Goal: Task Accomplishment & Management: Use online tool/utility

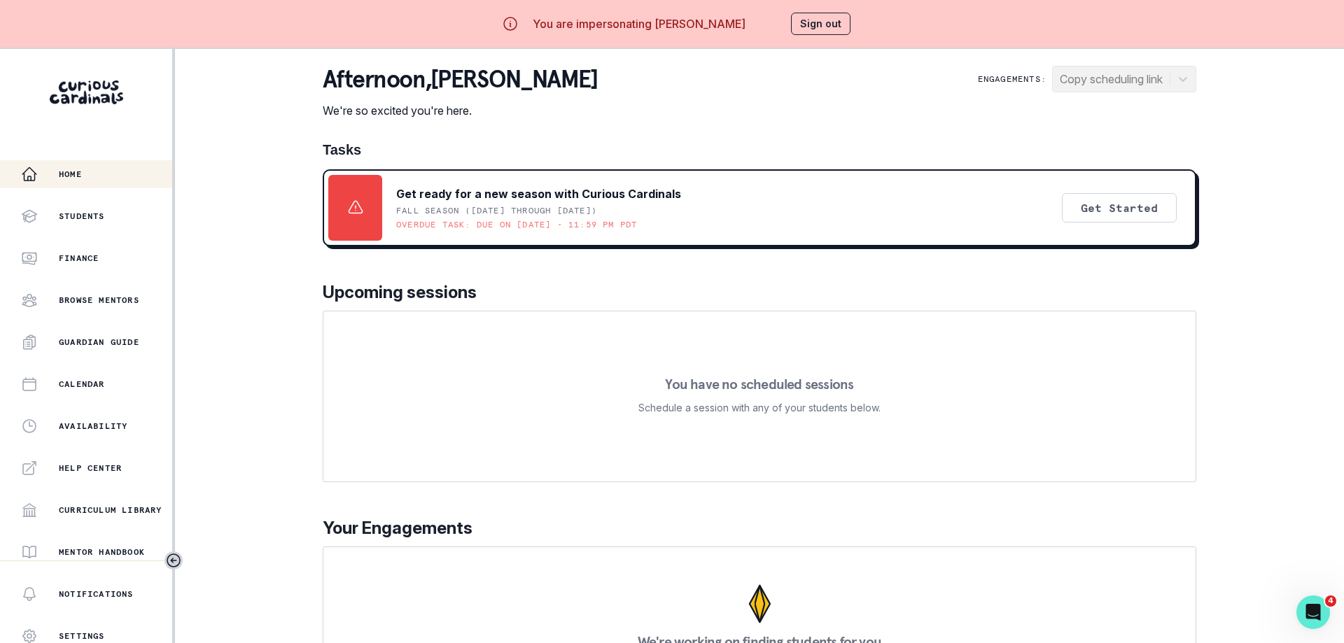
drag, startPoint x: 856, startPoint y: 105, endPoint x: 846, endPoint y: 101, distance: 10.7
click at [856, 105] on div "afternoon , [PERSON_NAME] We're so excited you're here. Engagements: Copy sched…" at bounding box center [760, 92] width 874 height 53
click at [798, 13] on button "Sign out" at bounding box center [821, 24] width 60 height 22
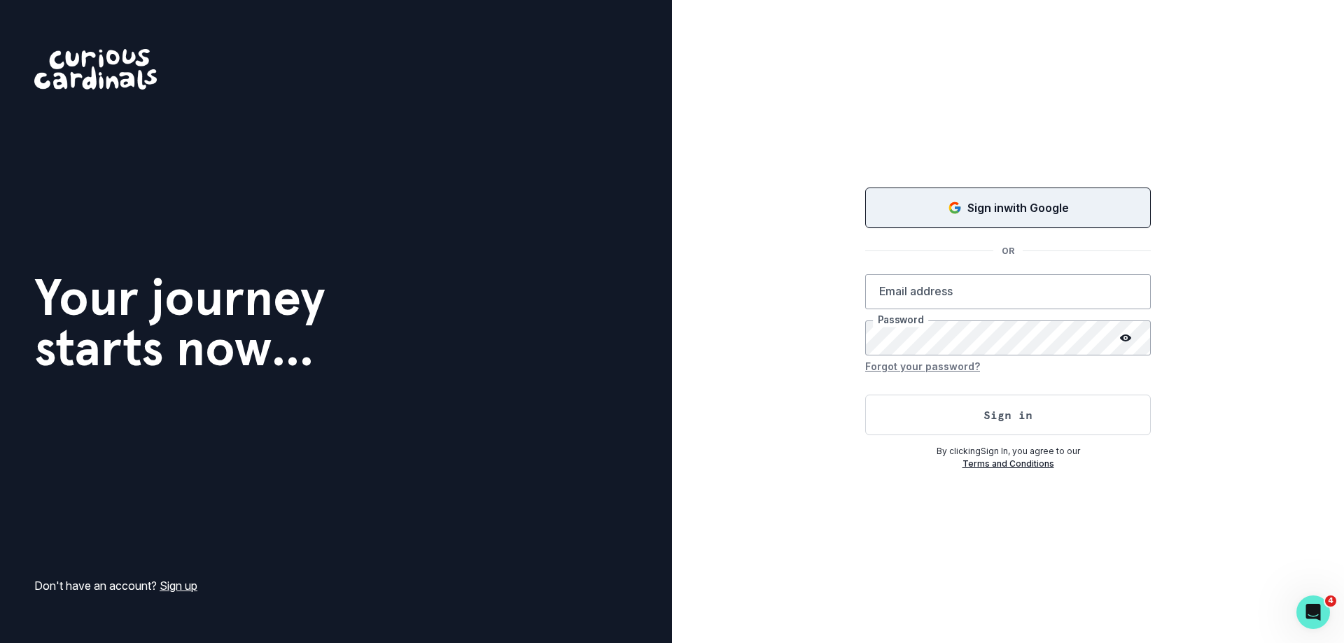
click at [946, 188] on button "Sign in with Google" at bounding box center [1008, 208] width 286 height 41
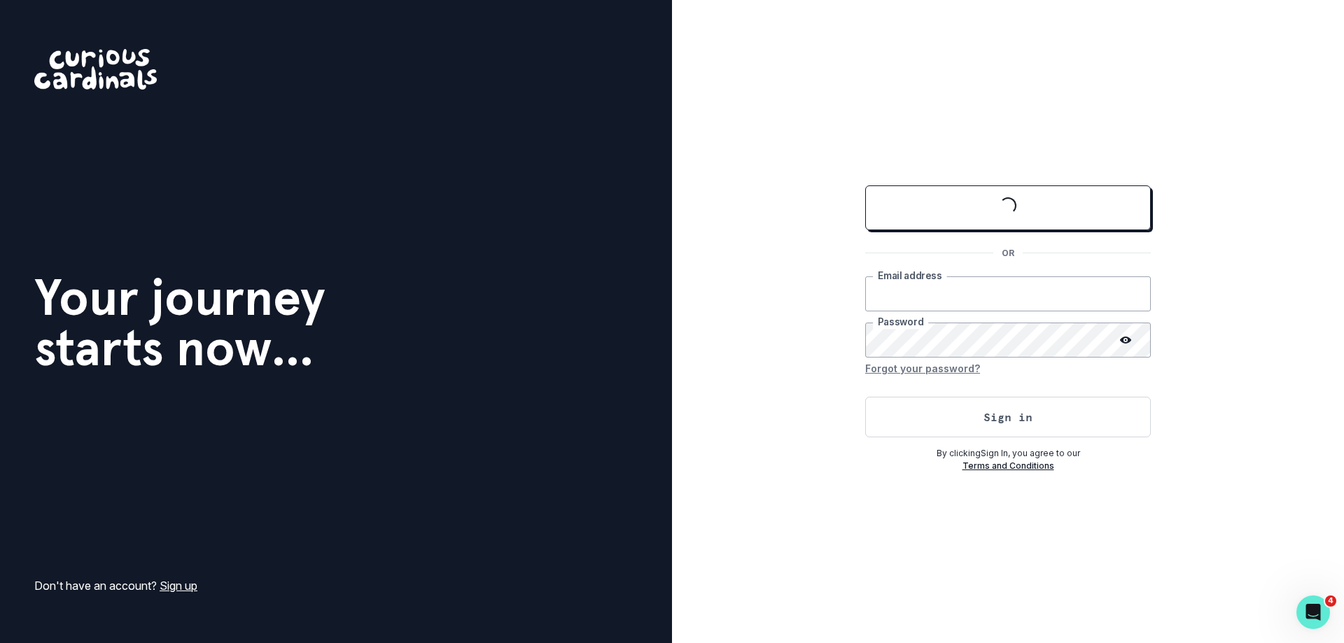
type input "[EMAIL_ADDRESS][DOMAIN_NAME]"
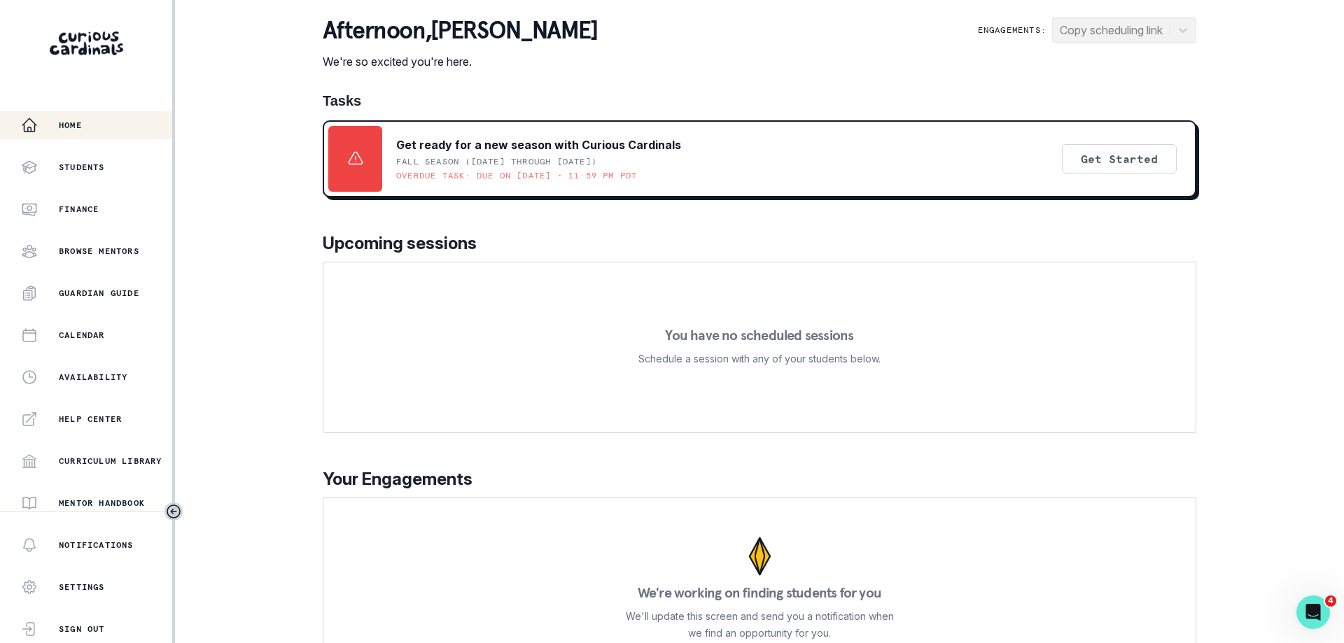
click at [302, 184] on div "Home Students Finance Browse Mentors Guardian Guide Calendar Availability Help …" at bounding box center [672, 321] width 1344 height 643
click at [1233, 136] on div "Home Students Finance Browse Mentors Guardian Guide Calendar Availability Help …" at bounding box center [672, 321] width 1344 height 643
click at [0, 0] on vercel-live-feedback at bounding box center [0, 0] width 0 height 0
click at [253, 97] on div "Home Students Finance Browse Mentors Guardian Guide Calendar Availability Help …" at bounding box center [672, 321] width 1344 height 643
click at [933, 24] on div "afternoon , [PERSON_NAME] We're so excited you're here. Engagements: Copy sched…" at bounding box center [760, 43] width 874 height 53
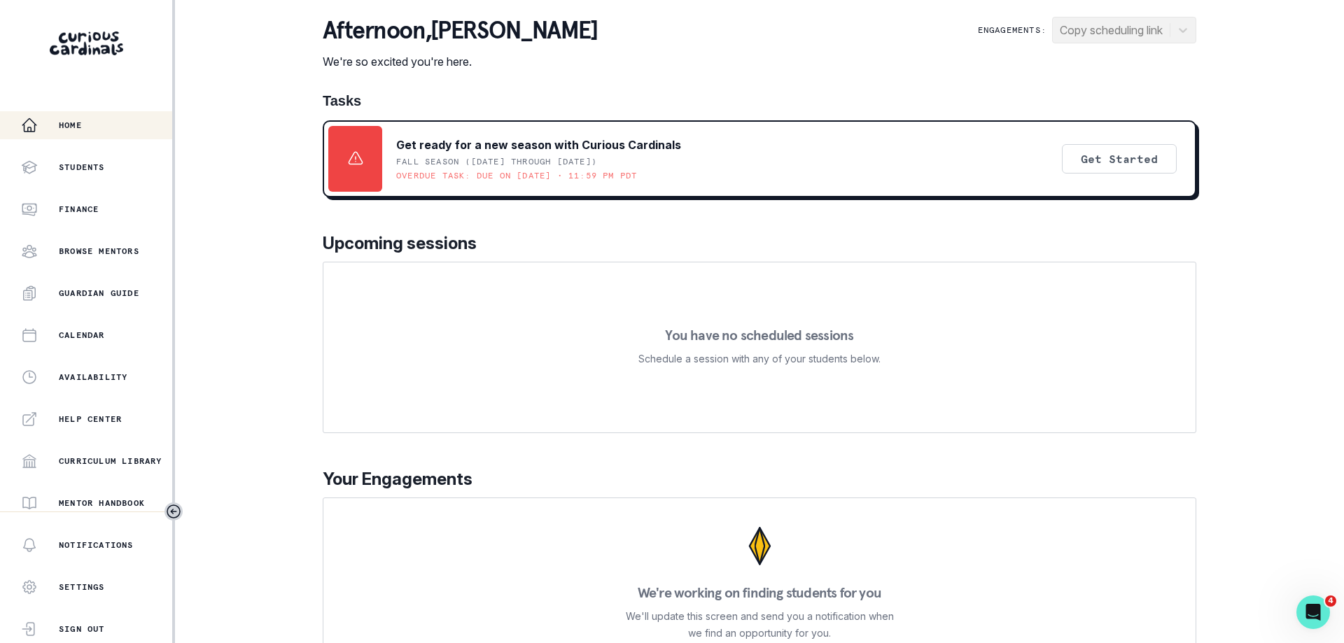
click at [265, 361] on div "Home Students Finance Browse Mentors Guardian Guide Calendar Availability Help …" at bounding box center [672, 321] width 1344 height 643
click at [281, 200] on div "Home Students Finance Browse Mentors Guardian Guide Calendar Availability Help …" at bounding box center [672, 321] width 1344 height 643
drag, startPoint x: 513, startPoint y: 146, endPoint x: 540, endPoint y: 146, distance: 27.3
click at [540, 146] on p "Get ready for a new season with Curious Cardinals" at bounding box center [538, 145] width 285 height 17
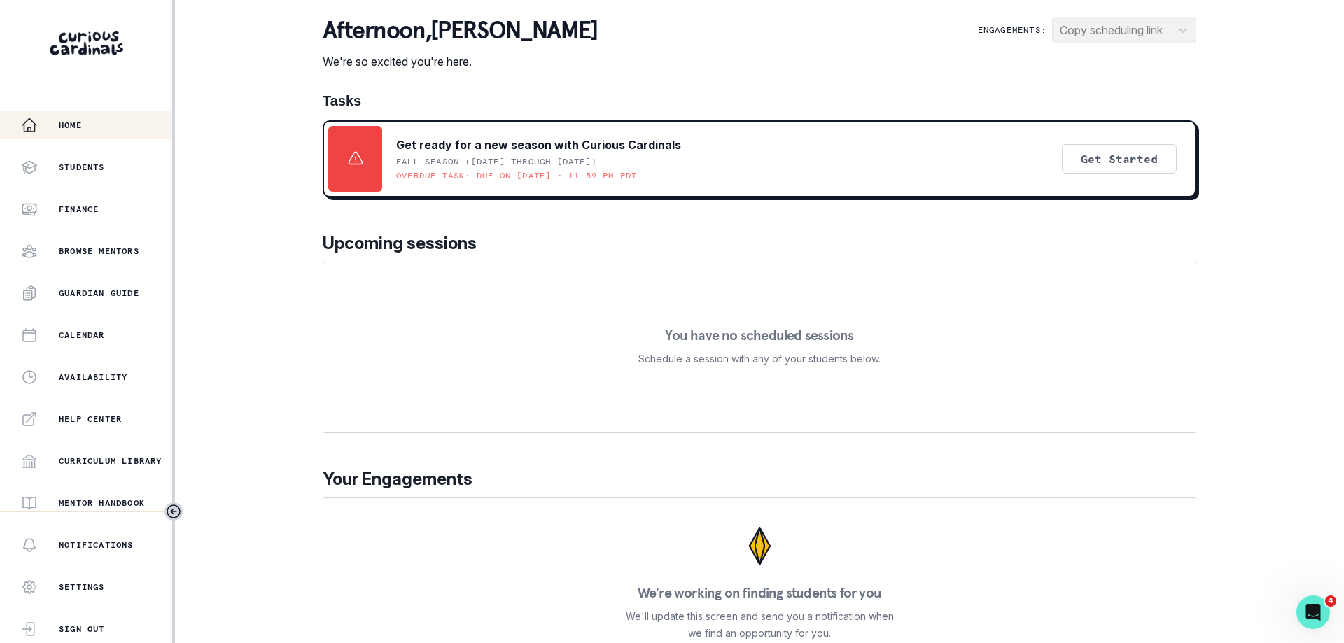
drag, startPoint x: 417, startPoint y: 148, endPoint x: 456, endPoint y: 147, distance: 39.9
click at [456, 147] on p "Get ready for a new season with Curious Cardinals" at bounding box center [538, 145] width 285 height 17
click at [391, 234] on p "Upcoming sessions" at bounding box center [760, 243] width 874 height 25
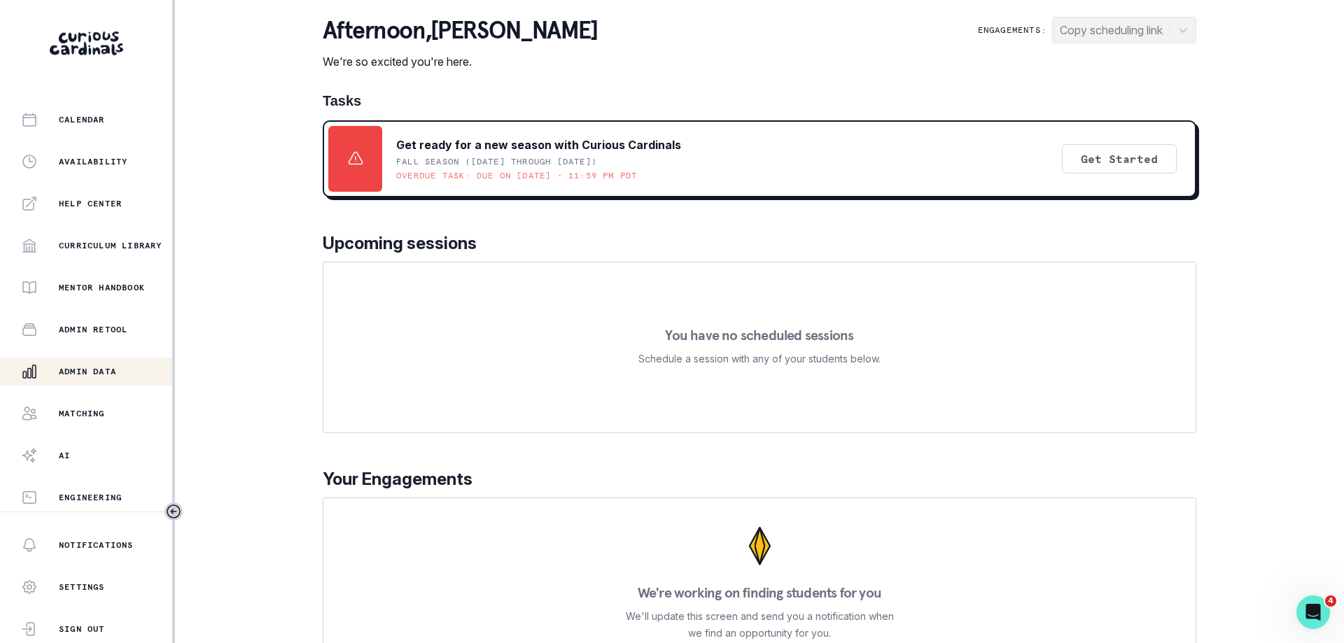
click at [108, 375] on p "Admin Data" at bounding box center [87, 371] width 57 height 11
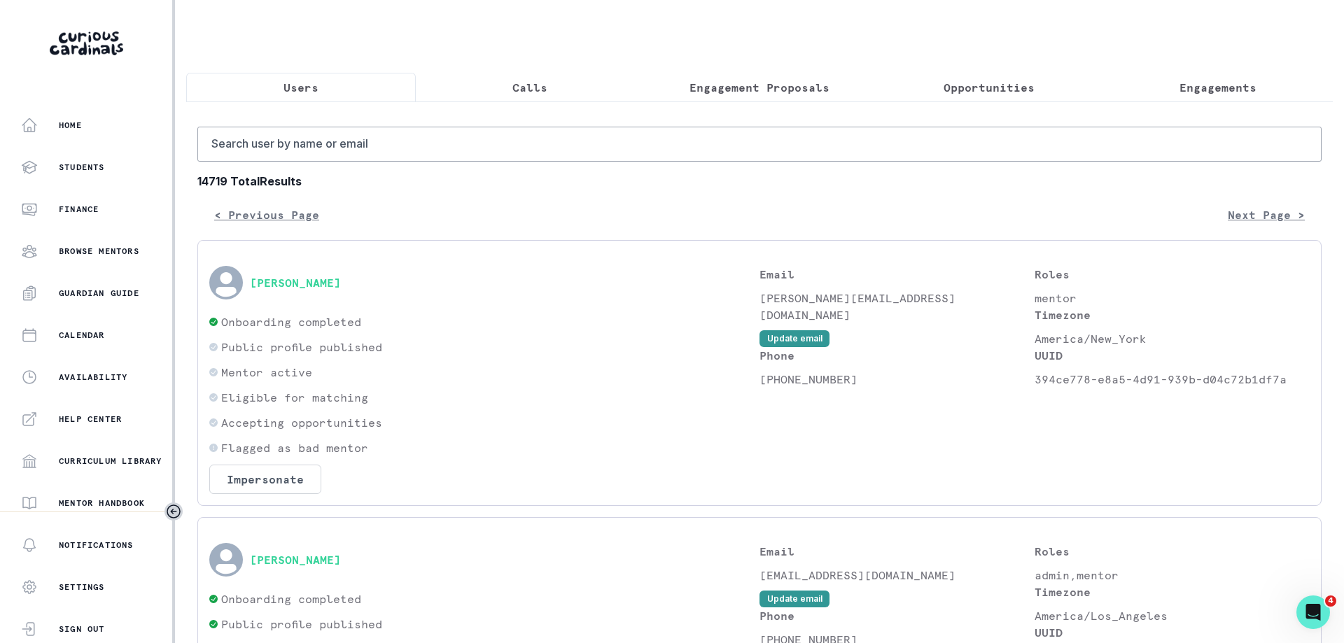
click at [772, 74] on button "Engagement Proposals" at bounding box center [760, 87] width 230 height 29
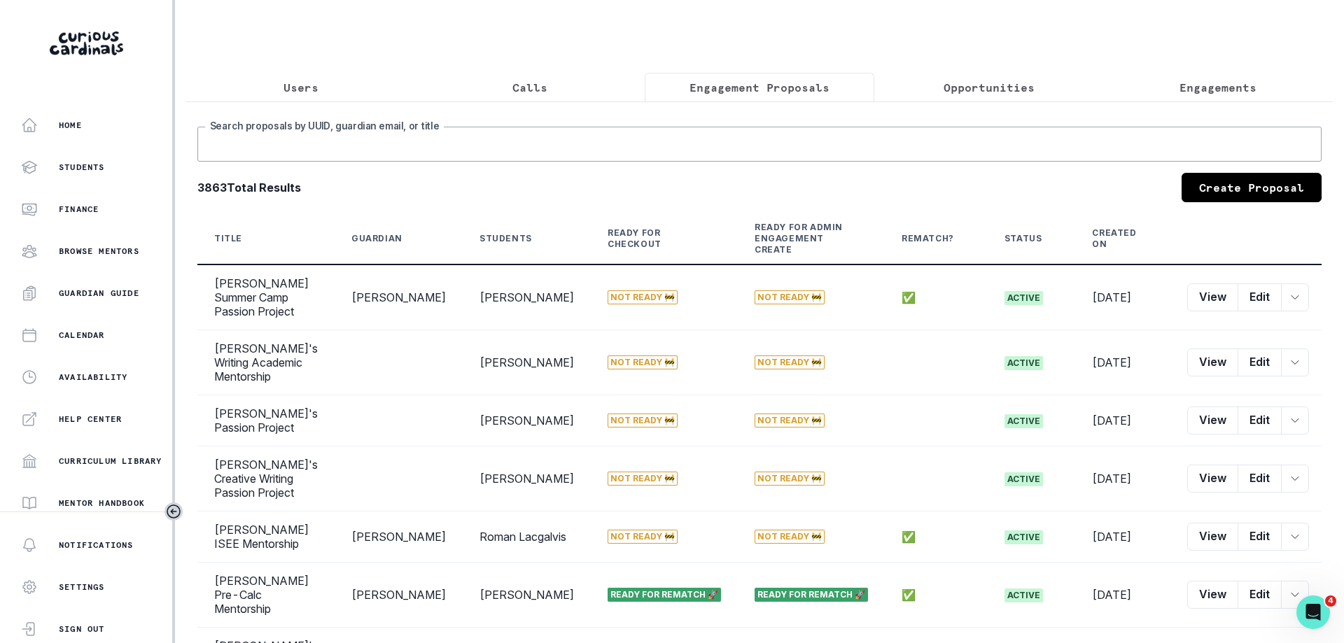
click at [501, 128] on input "Search proposals by UUID, guardian email, or title" at bounding box center [759, 144] width 1124 height 35
paste input "[PERSON_NAME]'s Post-Grad Pathfinding Mentorship"
type input "[PERSON_NAME]'s Post-Grad Pathfinding Mentorship"
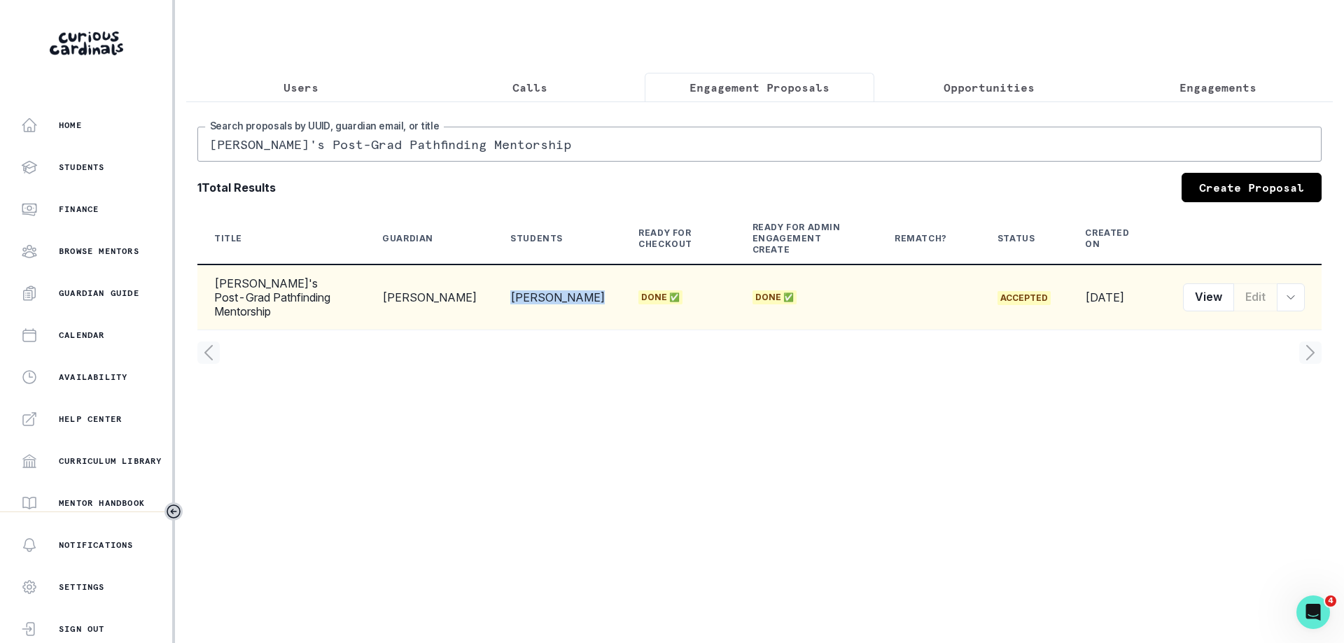
drag, startPoint x: 543, startPoint y: 289, endPoint x: 495, endPoint y: 276, distance: 49.4
click at [495, 276] on td "[PERSON_NAME]" at bounding box center [558, 298] width 128 height 66
copy td "[PERSON_NAME]"
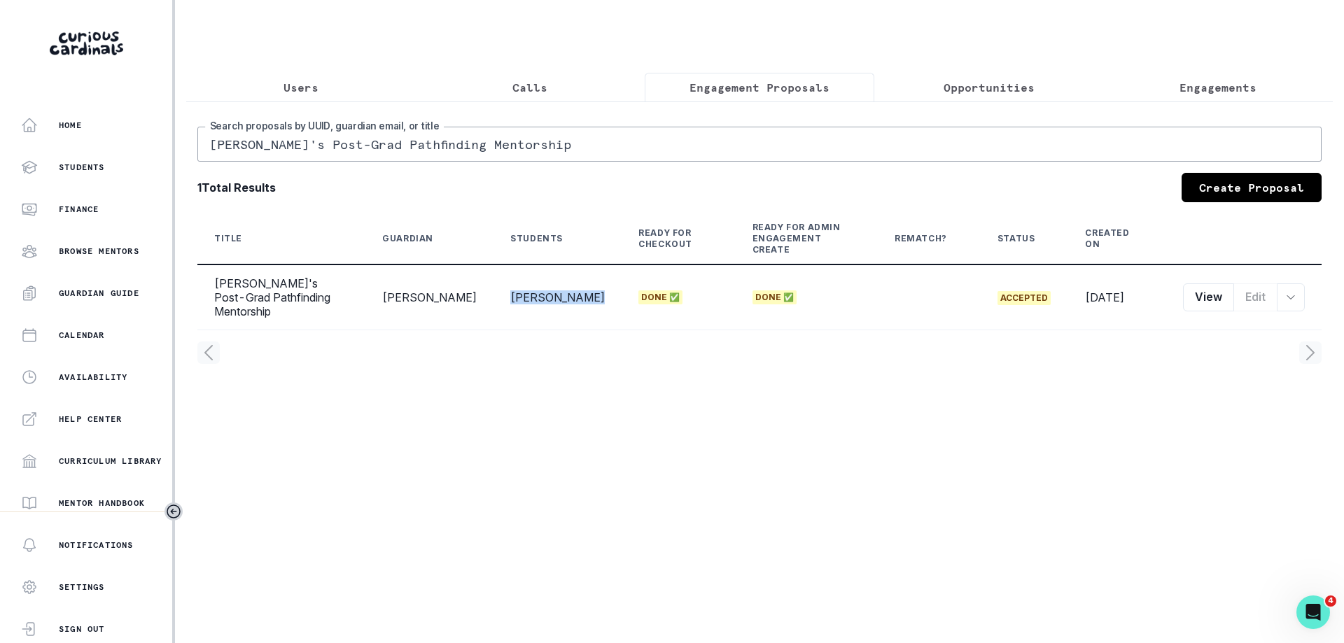
click at [314, 74] on button "Users" at bounding box center [301, 87] width 230 height 29
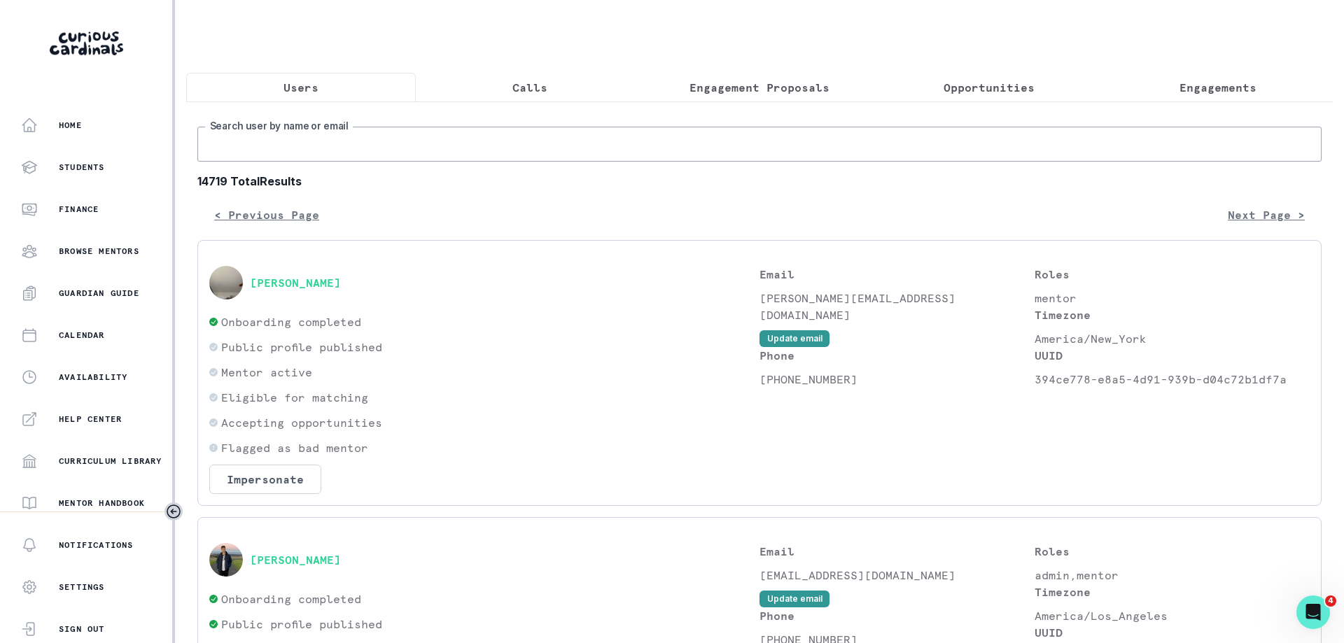
click at [397, 160] on input "Search user by name or email" at bounding box center [759, 144] width 1124 height 35
paste input "[PERSON_NAME]"
type input "[PERSON_NAME]"
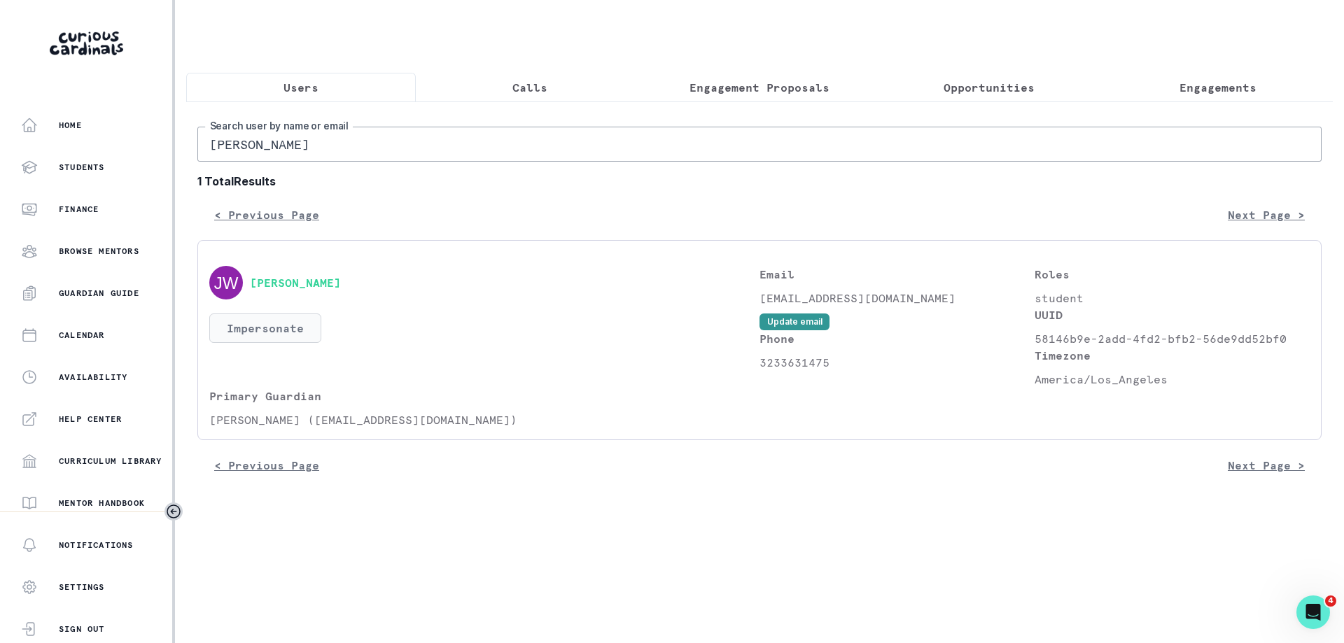
click at [295, 331] on button "Impersonate" at bounding box center [265, 328] width 112 height 29
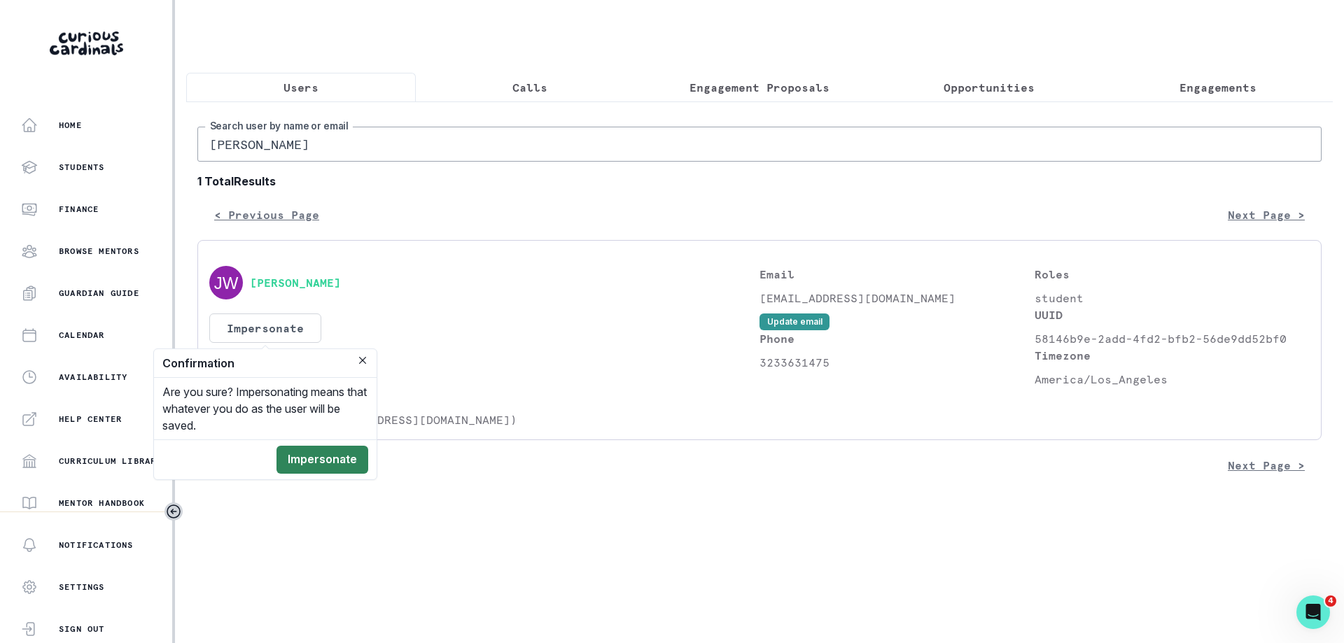
click at [330, 456] on button "Impersonate" at bounding box center [323, 460] width 92 height 28
